Goal: Task Accomplishment & Management: Complete application form

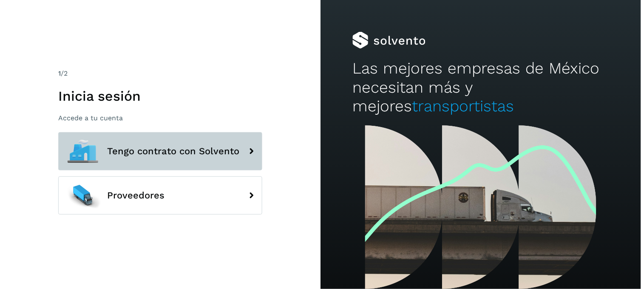
click at [211, 145] on button "Tengo contrato con Solvento" at bounding box center [160, 151] width 204 height 38
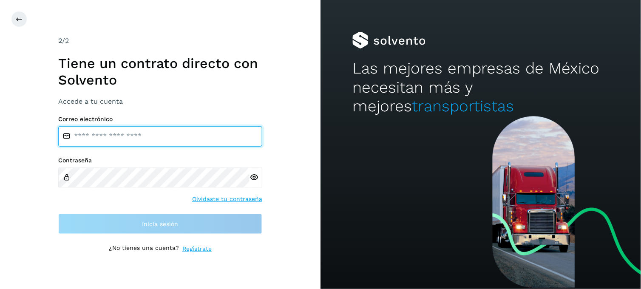
type input "**********"
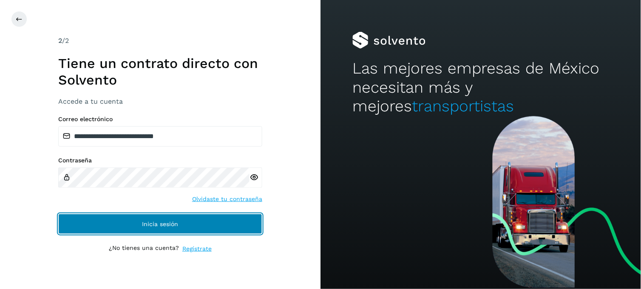
click at [174, 222] on span "Inicia sesión" at bounding box center [160, 224] width 36 height 6
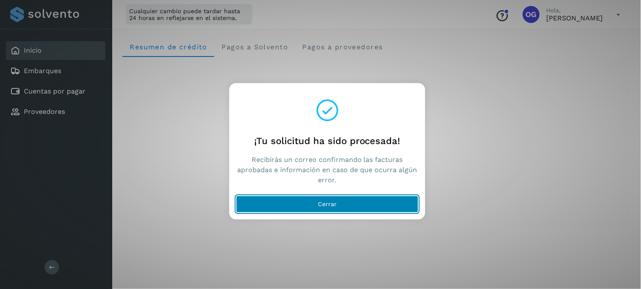
click at [321, 204] on span "Cerrar" at bounding box center [327, 205] width 19 height 6
